Goal: Transaction & Acquisition: Purchase product/service

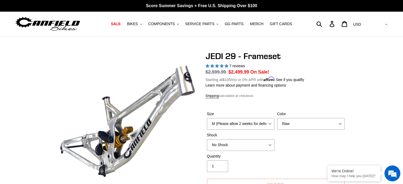
select select "No Shock"
select select "highest-rating"
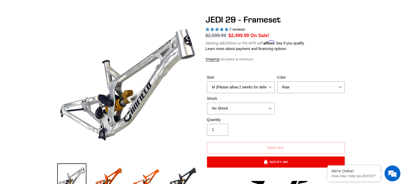
scroll to position [37, 0]
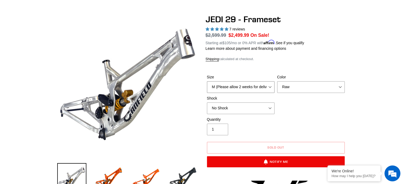
click at [269, 85] on select "M (Please allow 2 weeks for delivery) L (Please allow 2 weeks for delivery) XL" at bounding box center [241, 87] width 68 height 12
click at [316, 105] on div "Size M (Please allow 2 weeks for delivery) L (Please allow 2 weeks for delivery…" at bounding box center [276, 95] width 140 height 42
click at [335, 91] on select "Orange Raw Stealth Black" at bounding box center [311, 87] width 68 height 12
click at [277, 81] on select "Orange Raw Stealth Black" at bounding box center [311, 87] width 68 height 12
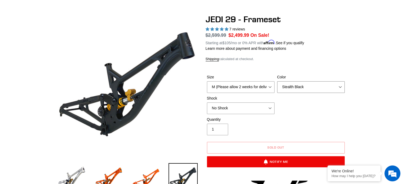
click at [332, 88] on select "Orange Raw Stealth Black" at bounding box center [311, 87] width 68 height 12
click at [277, 81] on select "Orange Raw Stealth Black" at bounding box center [311, 87] width 68 height 12
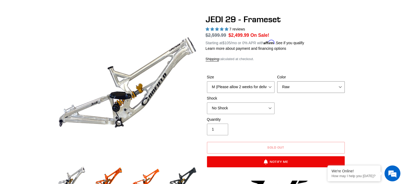
click at [336, 85] on select "Orange Raw Stealth Black" at bounding box center [311, 87] width 68 height 12
select select "Orange"
click at [277, 81] on select "Orange Raw Stealth Black" at bounding box center [311, 87] width 68 height 12
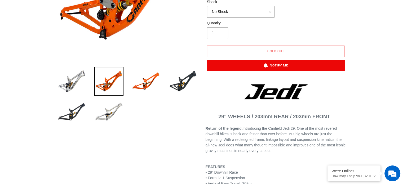
scroll to position [133, 0]
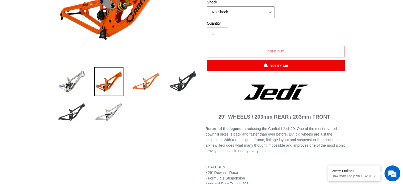
click at [148, 73] on img at bounding box center [145, 81] width 29 height 29
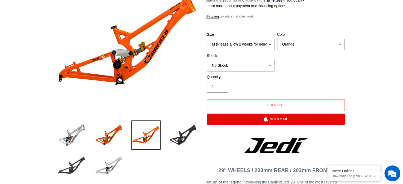
scroll to position [80, 0]
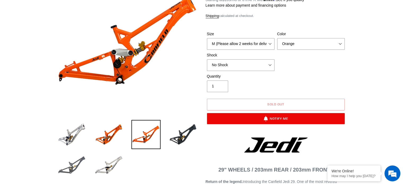
click at [68, 164] on img at bounding box center [71, 165] width 29 height 29
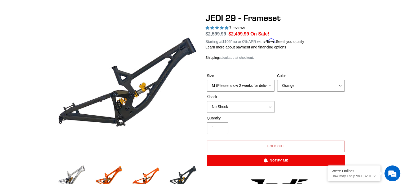
scroll to position [39, 0]
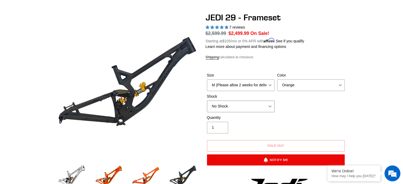
click at [271, 107] on select "No Shock FOX DHX2 250x75 RockShox Vivid Ultimate DH 250x75 EXT e-Storia LOX V3" at bounding box center [241, 107] width 68 height 12
click at [207, 101] on select "No Shock FOX DHX2 250x75 RockShox Vivid Ultimate DH 250x75 EXT e-Storia LOX V3" at bounding box center [241, 107] width 68 height 12
click at [270, 105] on select "No Shock FOX DHX2 250x75 RockShox Vivid Ultimate DH 250x75 EXT e-Storia LOX V3" at bounding box center [241, 107] width 68 height 12
click at [207, 101] on select "No Shock FOX DHX2 250x75 RockShox Vivid Ultimate DH 250x75 EXT e-Storia LOX V3" at bounding box center [241, 107] width 68 height 12
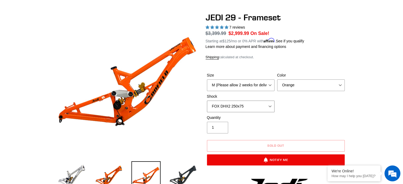
click at [271, 103] on select "No Shock FOX DHX2 250x75 RockShox Vivid Ultimate DH 250x75 EXT e-Storia LOX V3" at bounding box center [241, 107] width 68 height 12
click at [207, 101] on select "No Shock FOX DHX2 250x75 RockShox Vivid Ultimate DH 250x75 EXT e-Storia LOX V3" at bounding box center [241, 107] width 68 height 12
click at [267, 109] on select "No Shock FOX DHX2 250x75 RockShox Vivid Ultimate DH 250x75 EXT e-Storia LOX V3" at bounding box center [241, 107] width 68 height 12
select select "No Shock"
click at [207, 101] on select "No Shock FOX DHX2 250x75 RockShox Vivid Ultimate DH 250x75 EXT e-Storia LOX V3" at bounding box center [241, 107] width 68 height 12
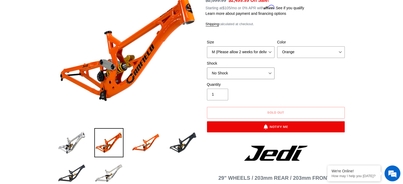
scroll to position [72, 0]
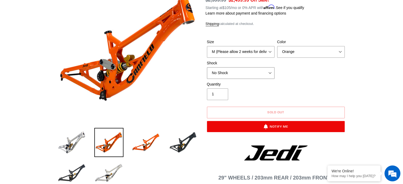
click at [266, 77] on select "No Shock FOX DHX2 250x75 RockShox Vivid Ultimate DH 250x75 EXT e-Storia LOX V3" at bounding box center [241, 73] width 68 height 12
click at [311, 69] on div "Size M (Please allow 2 weeks for delivery) L (Please allow 2 weeks for delivery…" at bounding box center [276, 60] width 140 height 42
